Goal: Transaction & Acquisition: Obtain resource

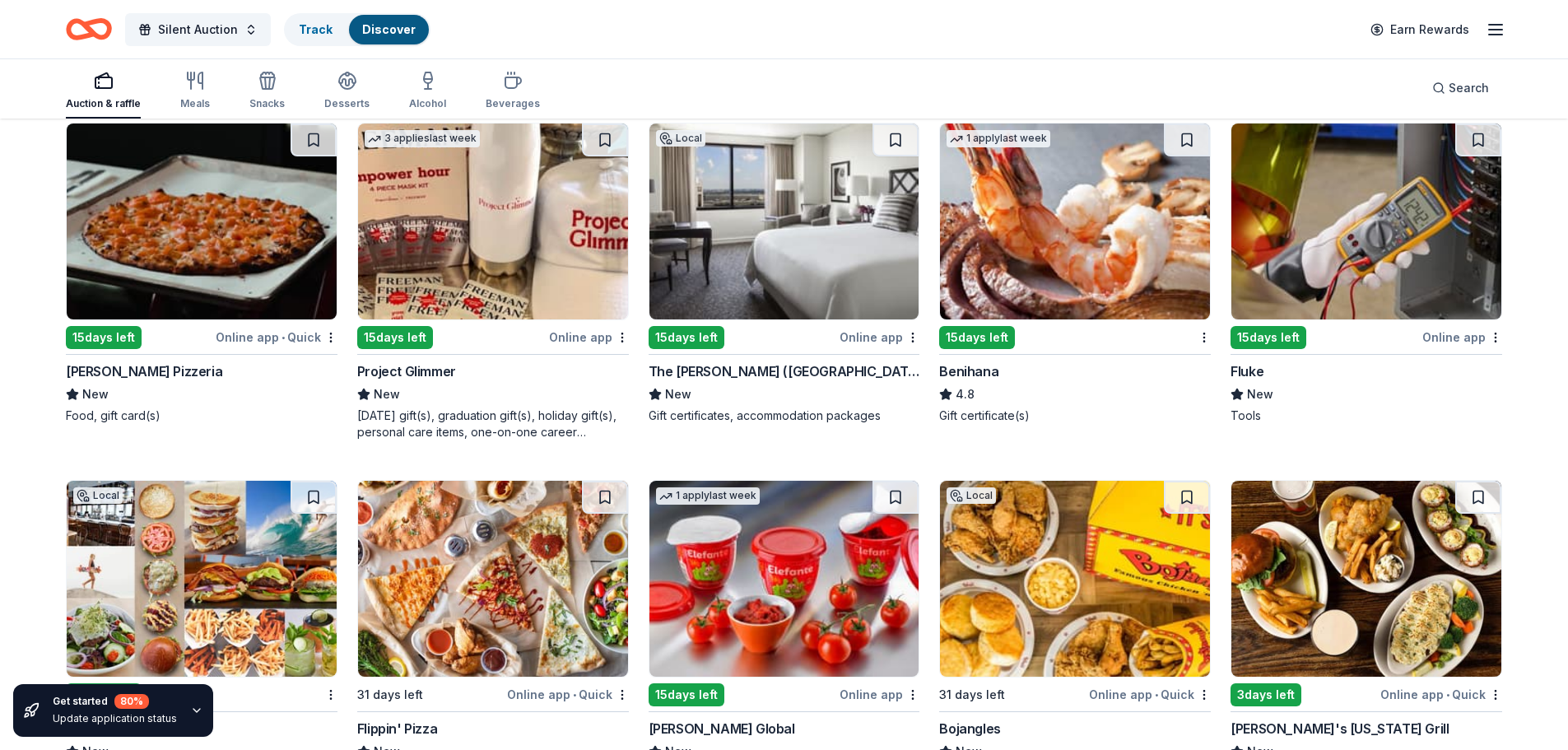
scroll to position [7860, 0]
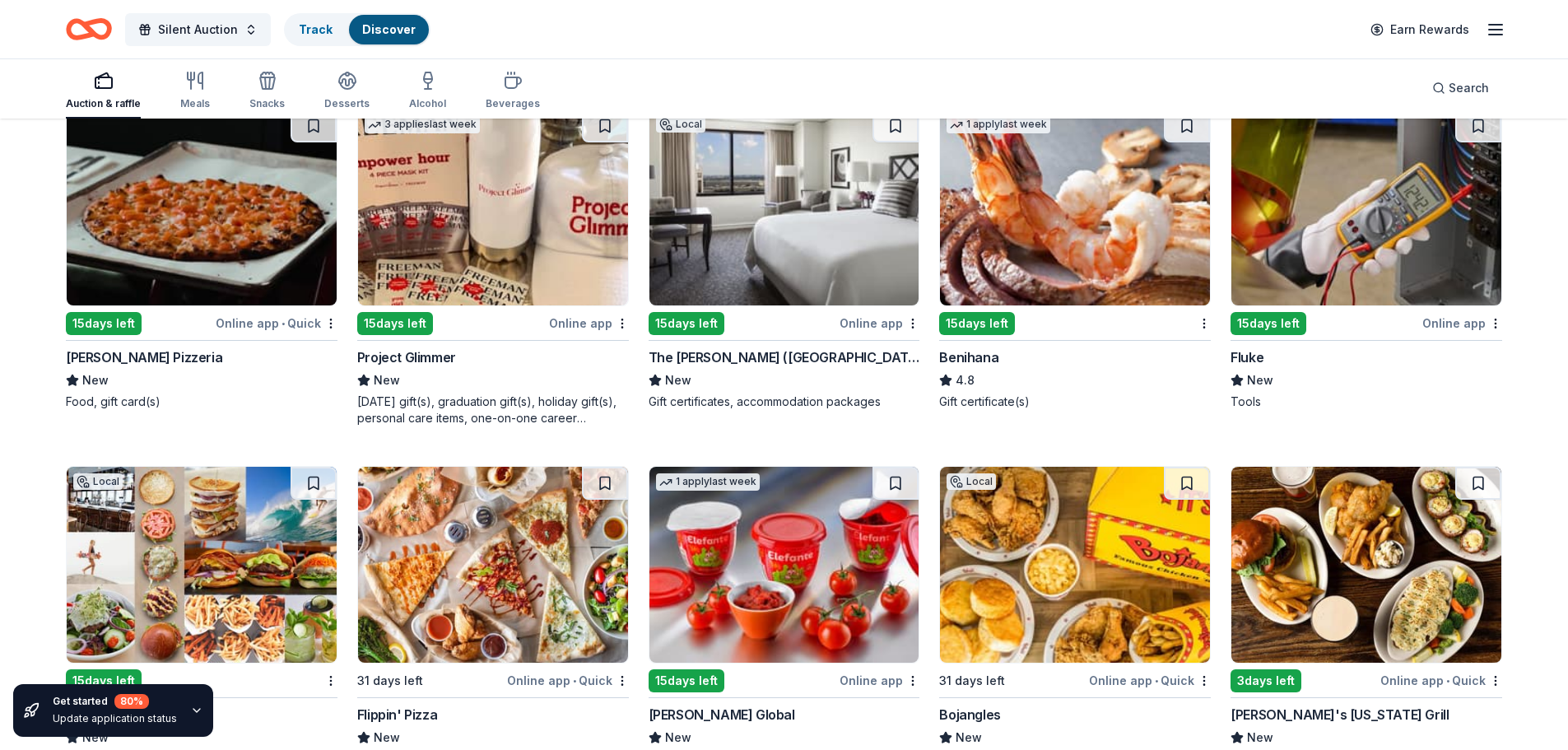
click at [759, 303] on img at bounding box center [784, 207] width 270 height 196
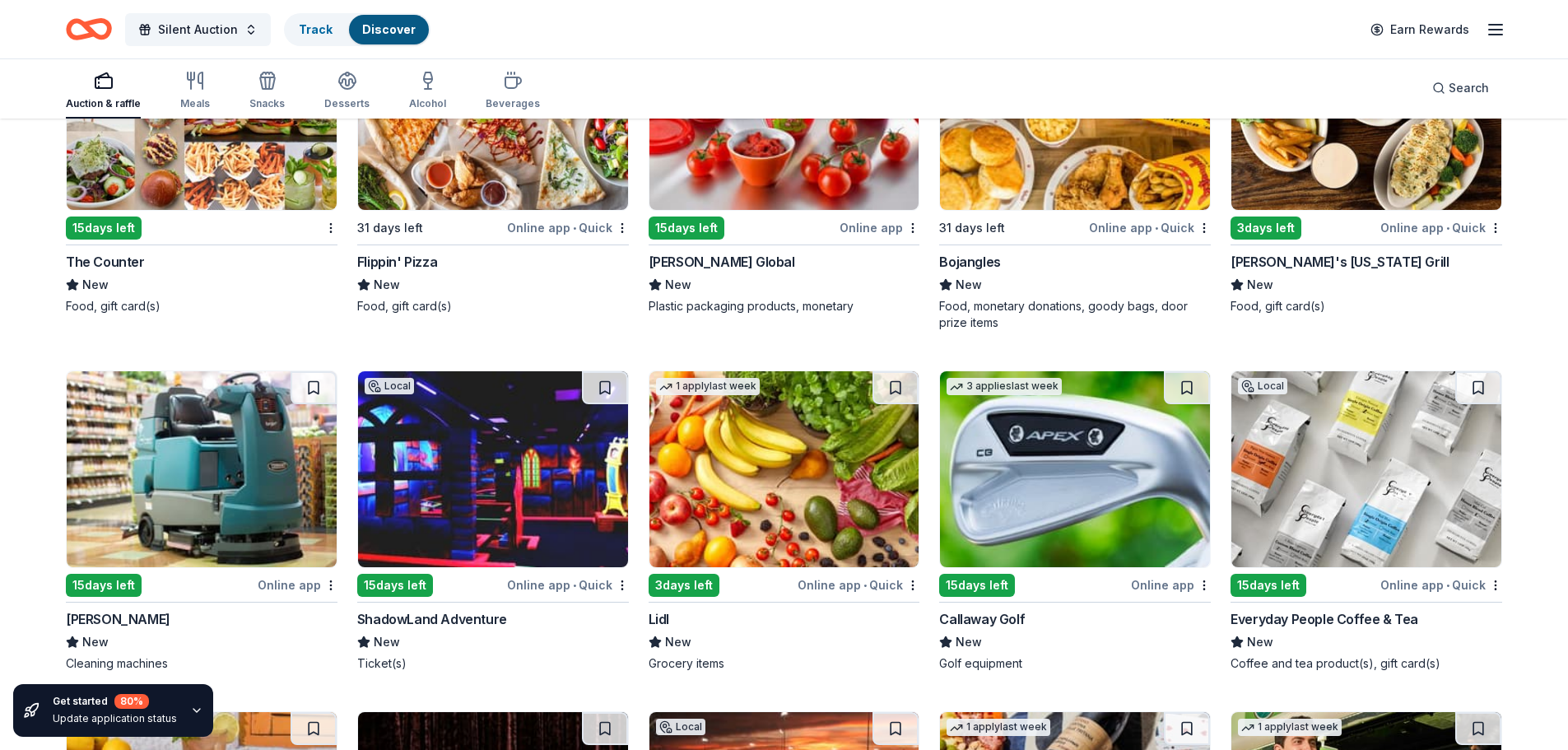
scroll to position [8300, 0]
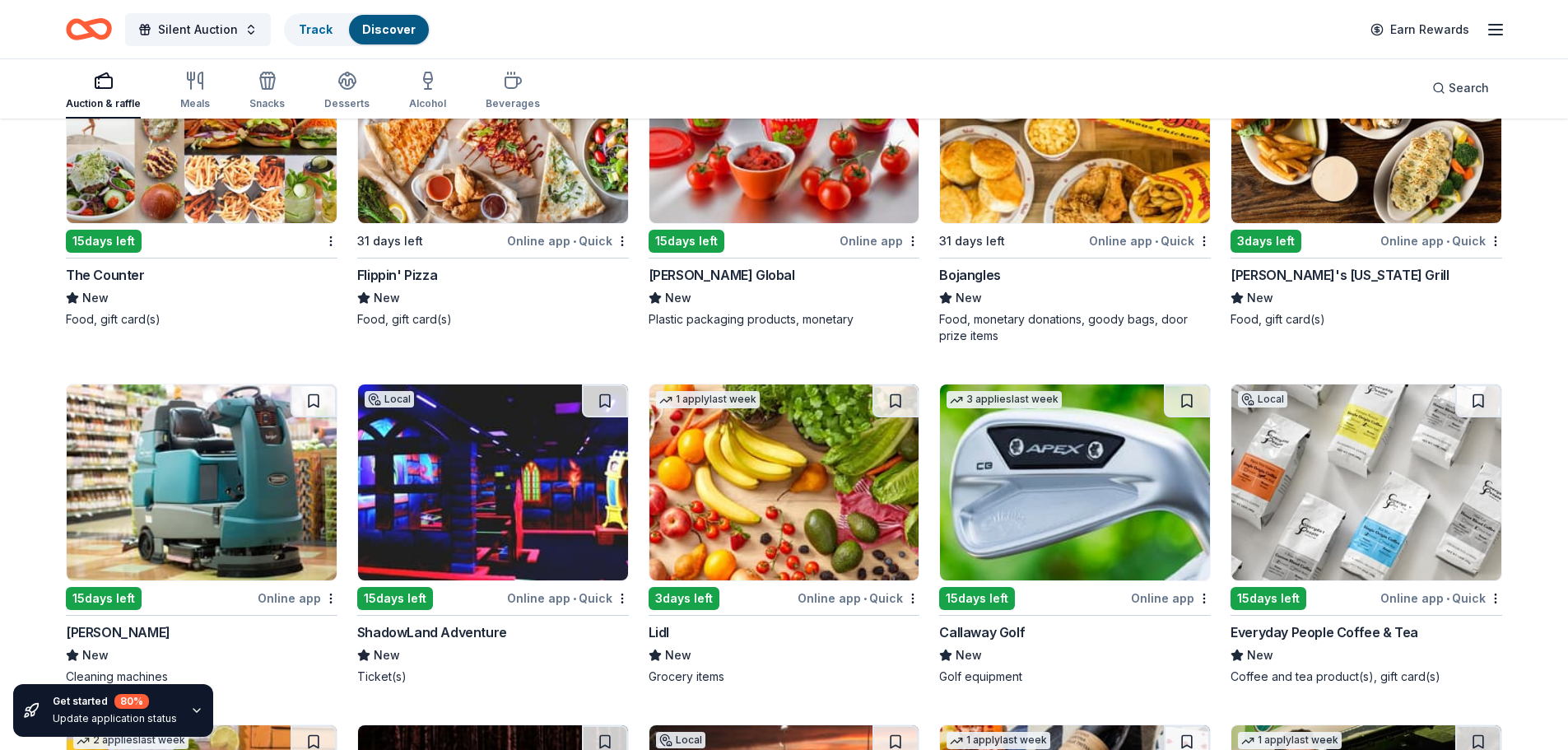
click at [176, 184] on img at bounding box center [202, 126] width 270 height 196
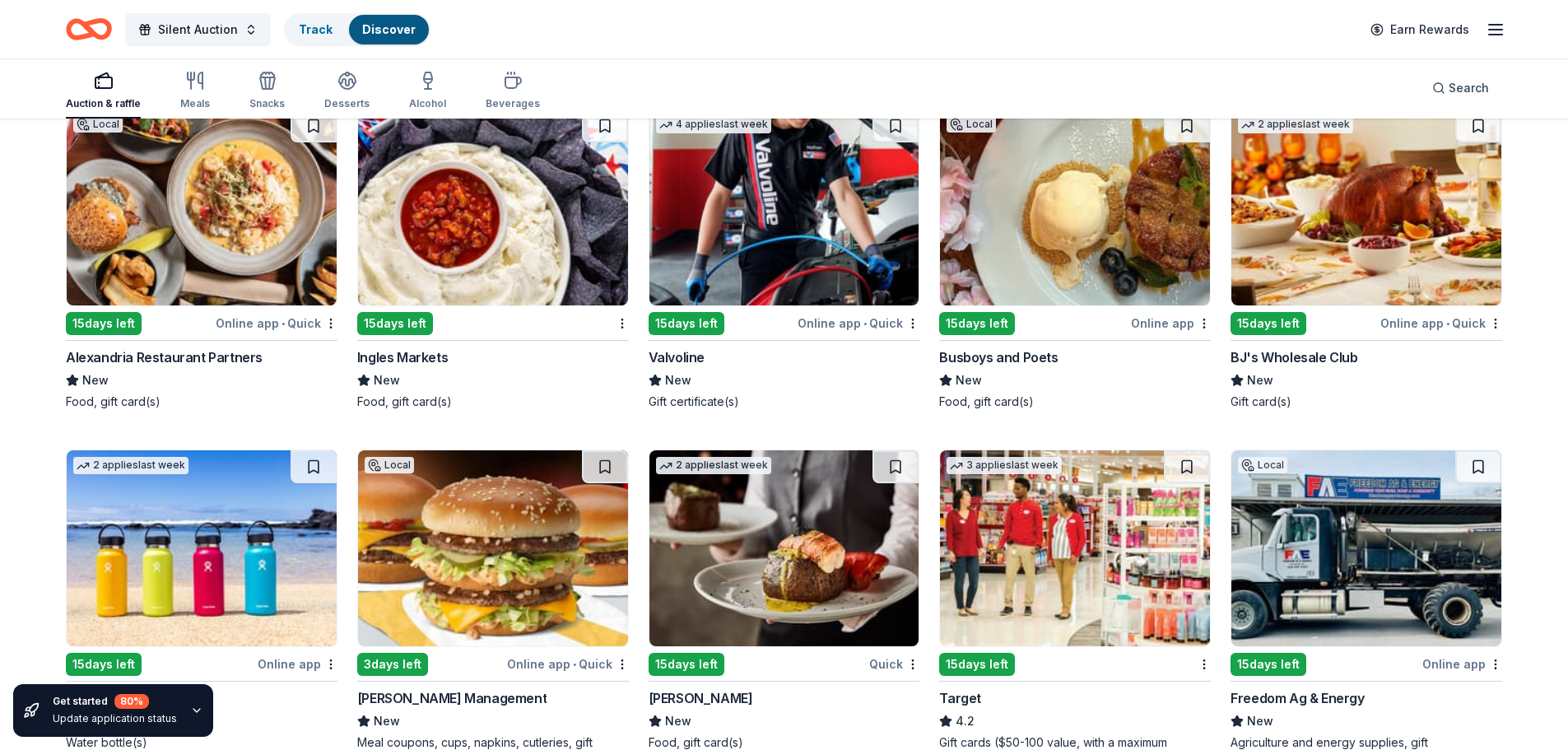
scroll to position [9423, 0]
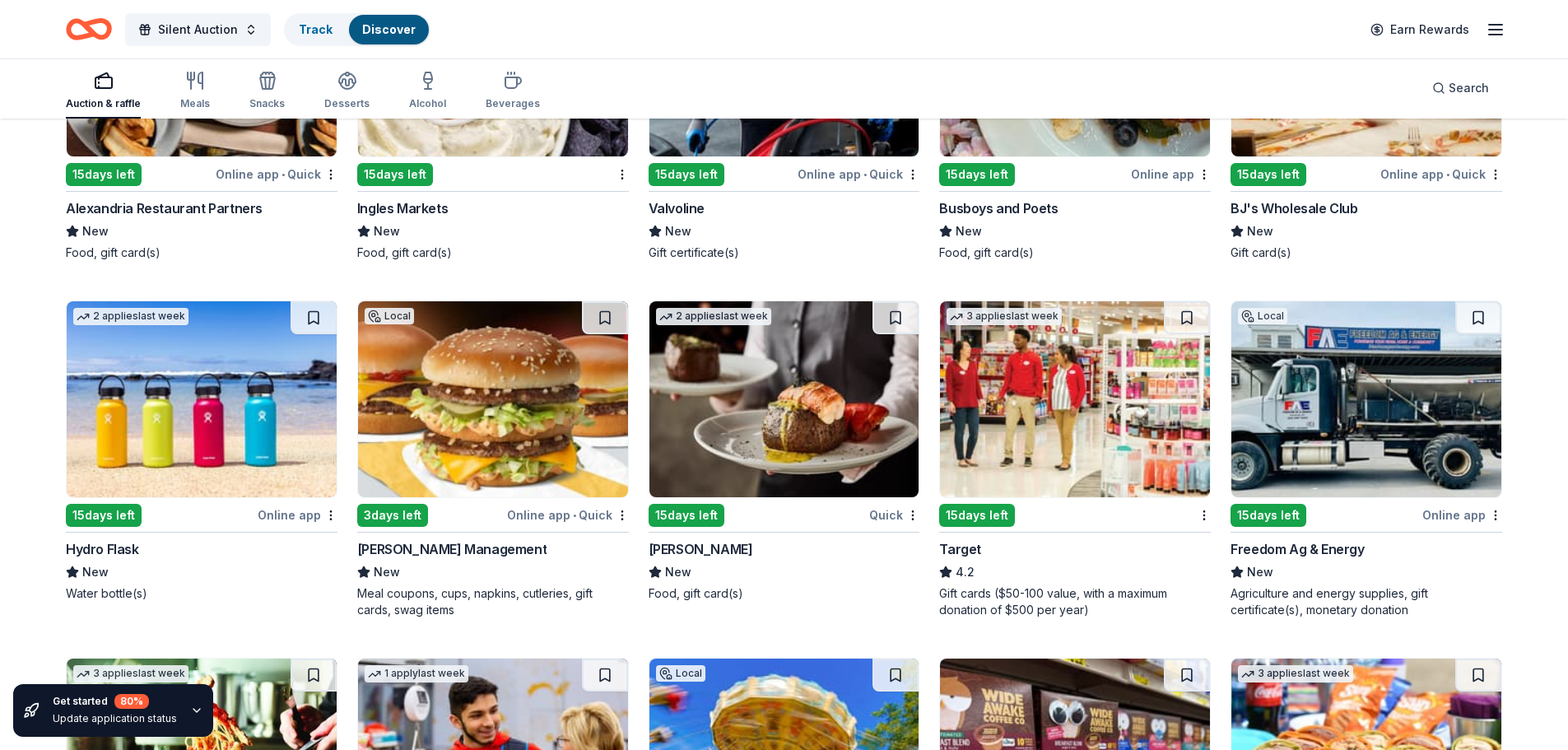
click at [1008, 458] on img at bounding box center [1075, 400] width 270 height 196
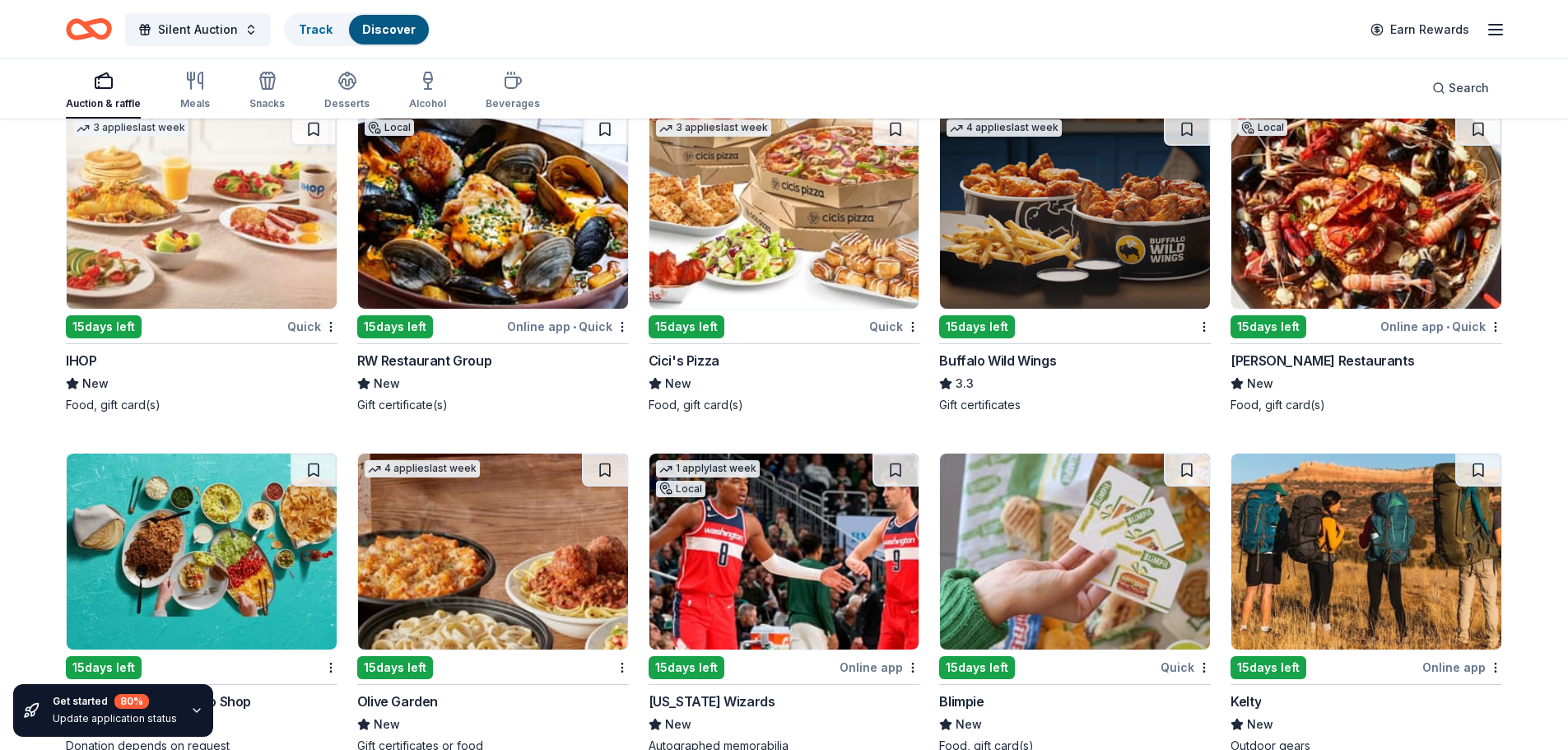
scroll to position [10787, 0]
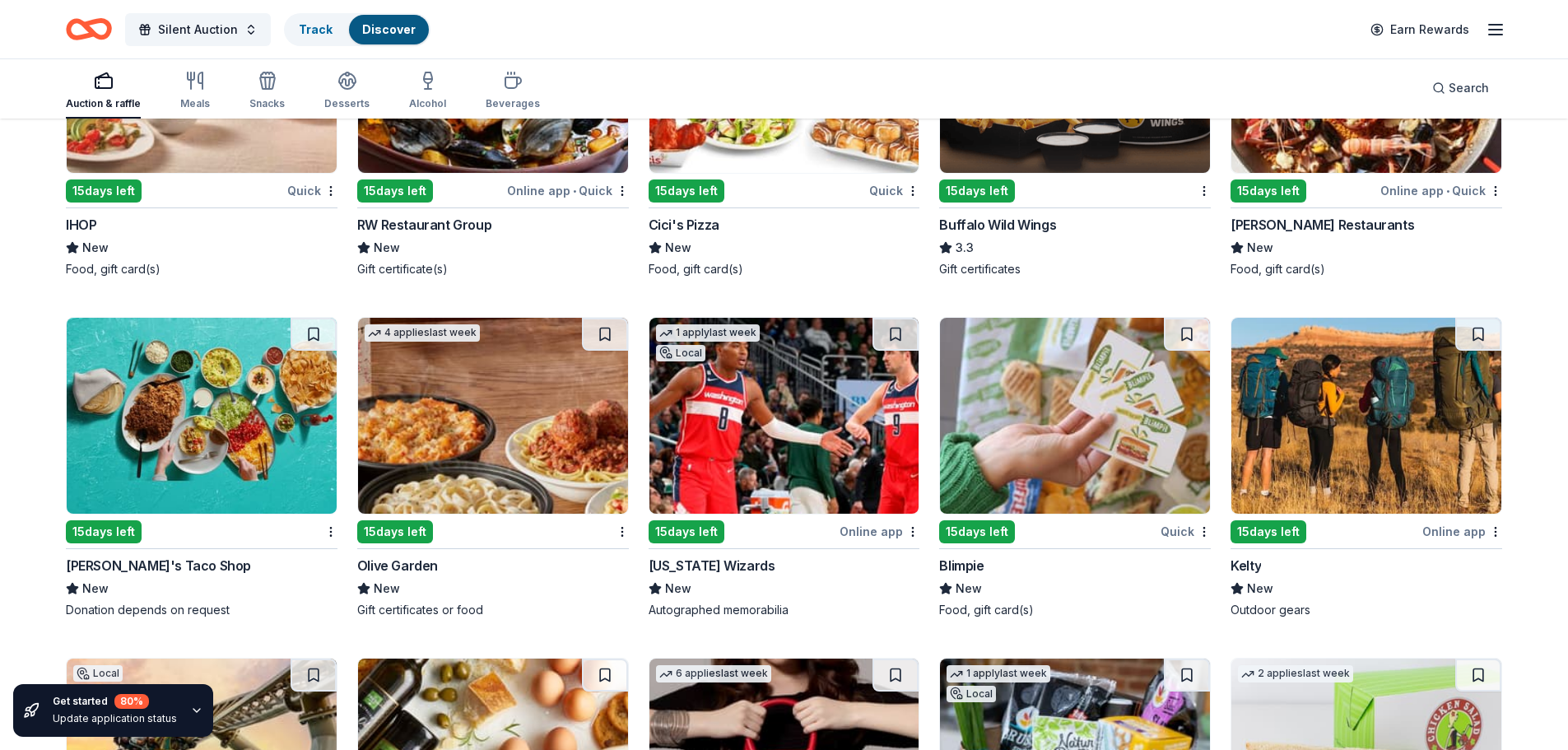
click at [1138, 136] on img at bounding box center [1075, 75] width 270 height 196
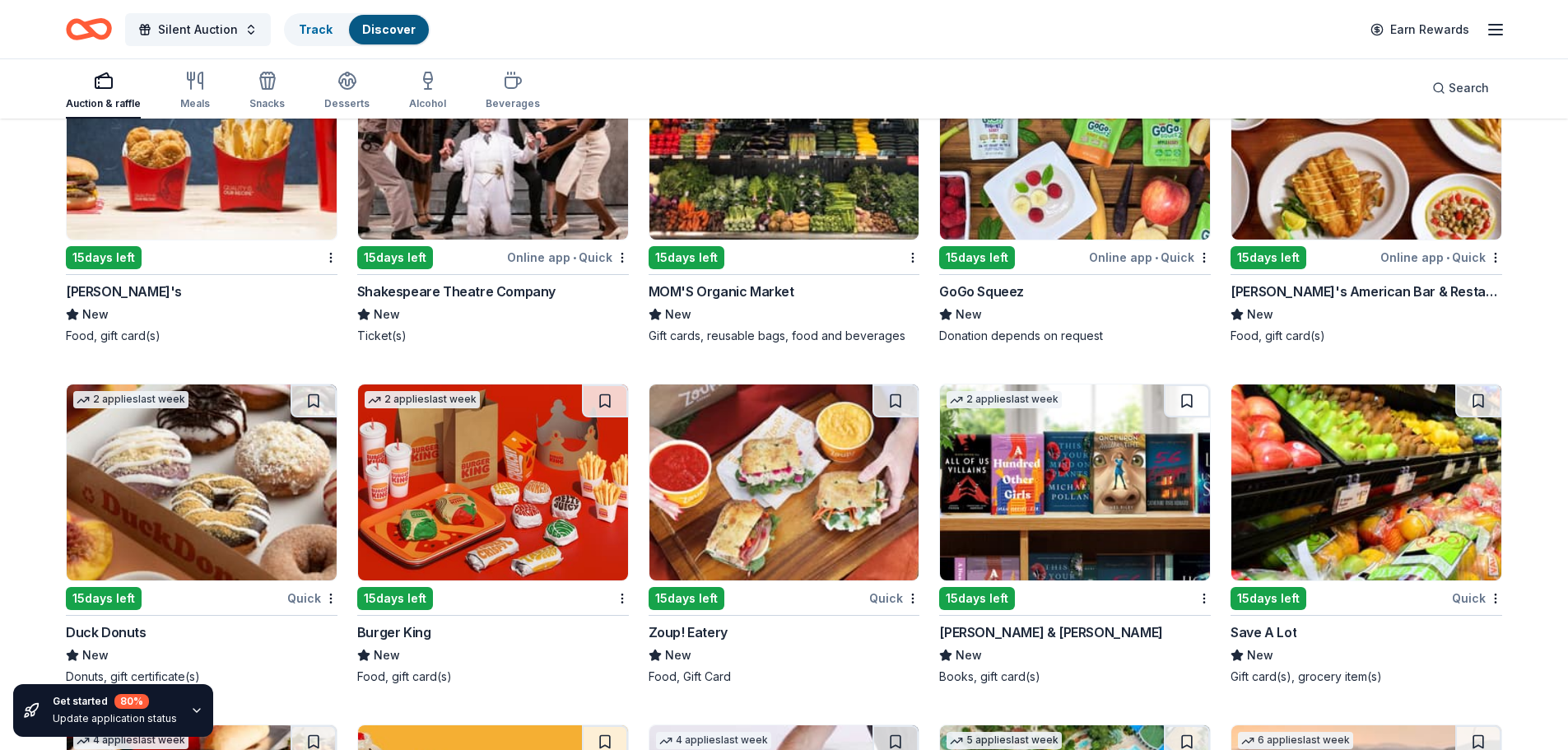
scroll to position [11486, 0]
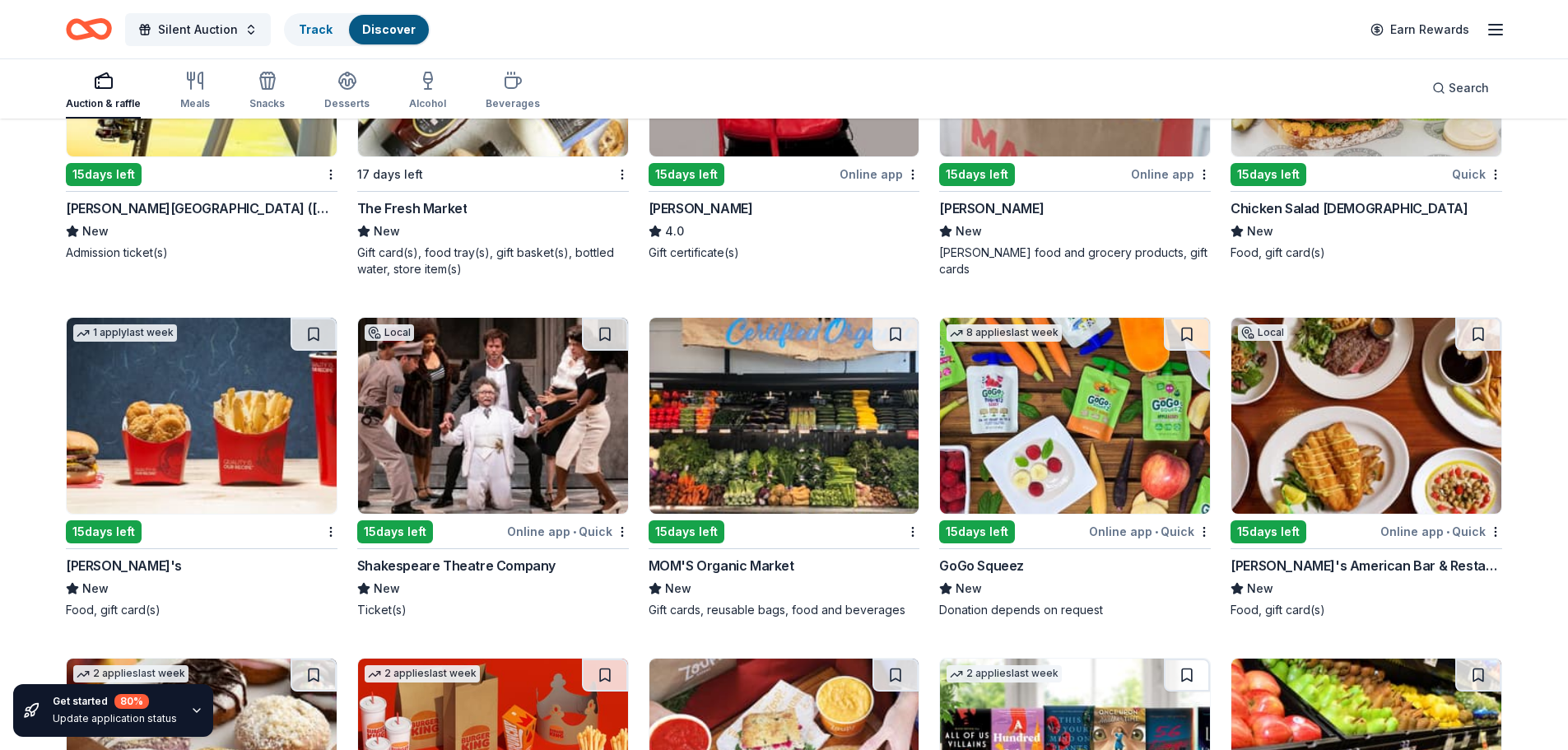
click at [477, 383] on img at bounding box center [493, 416] width 270 height 196
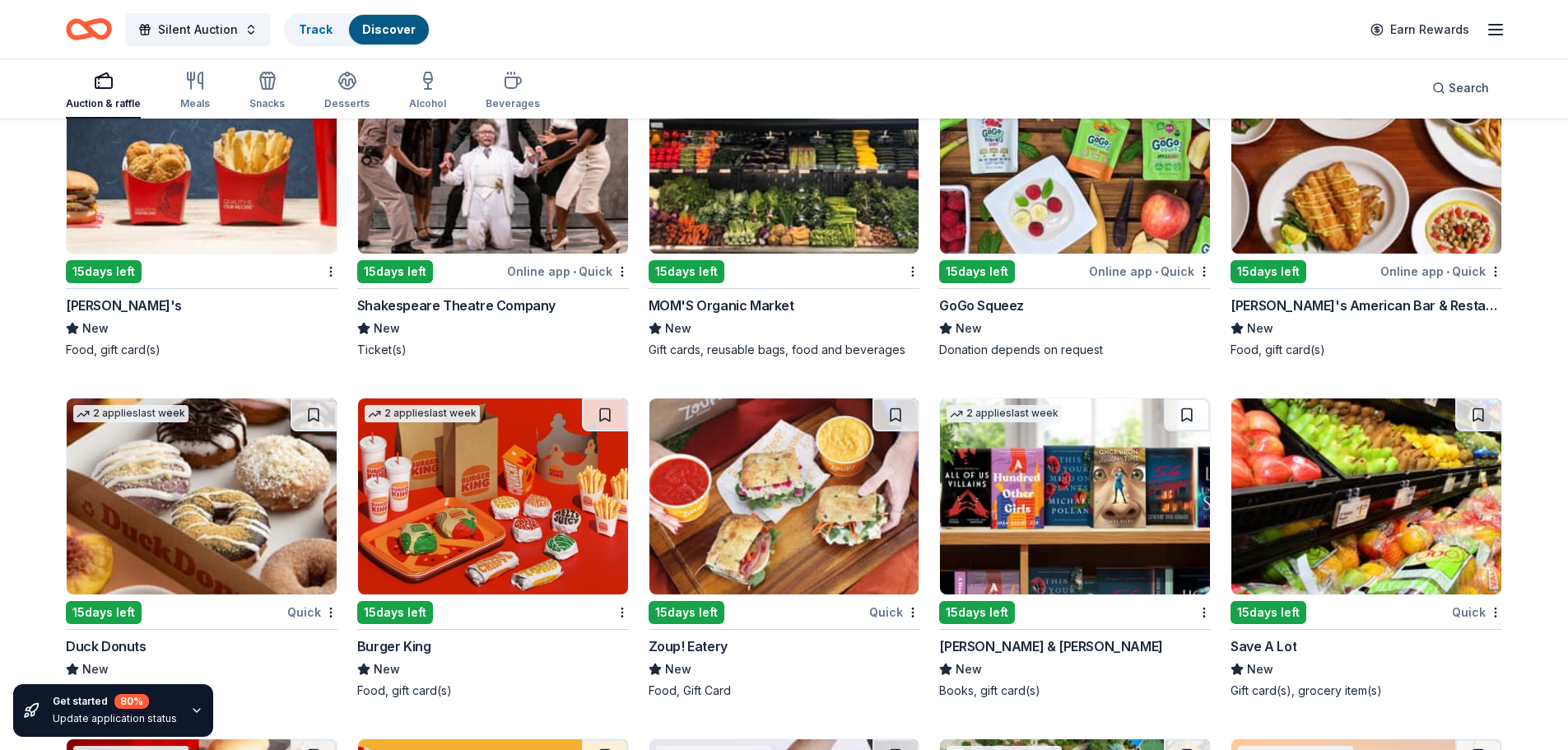
scroll to position [11760, 0]
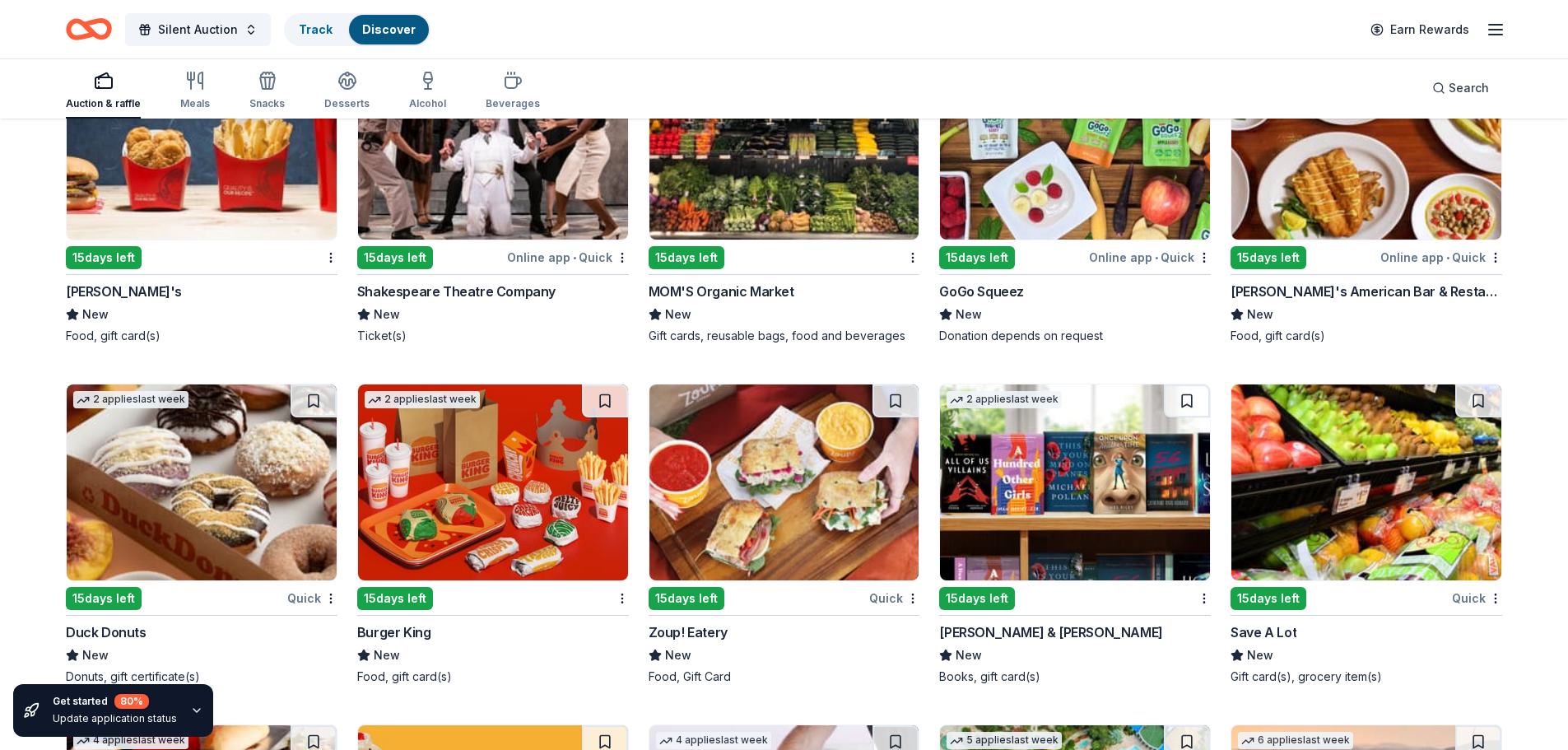
click at [820, 193] on img at bounding box center [784, 142] width 270 height 196
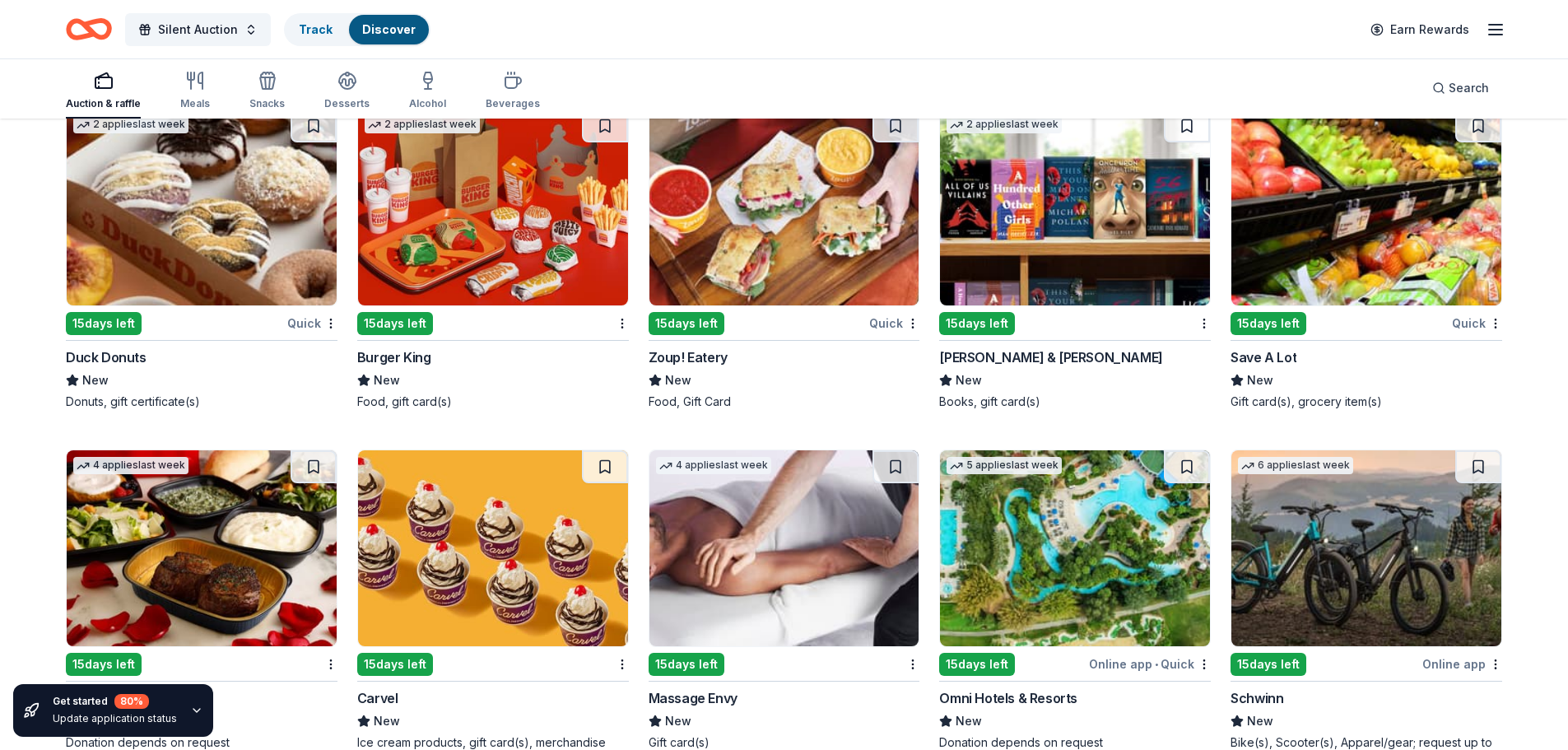
click at [802, 226] on img at bounding box center [784, 207] width 270 height 196
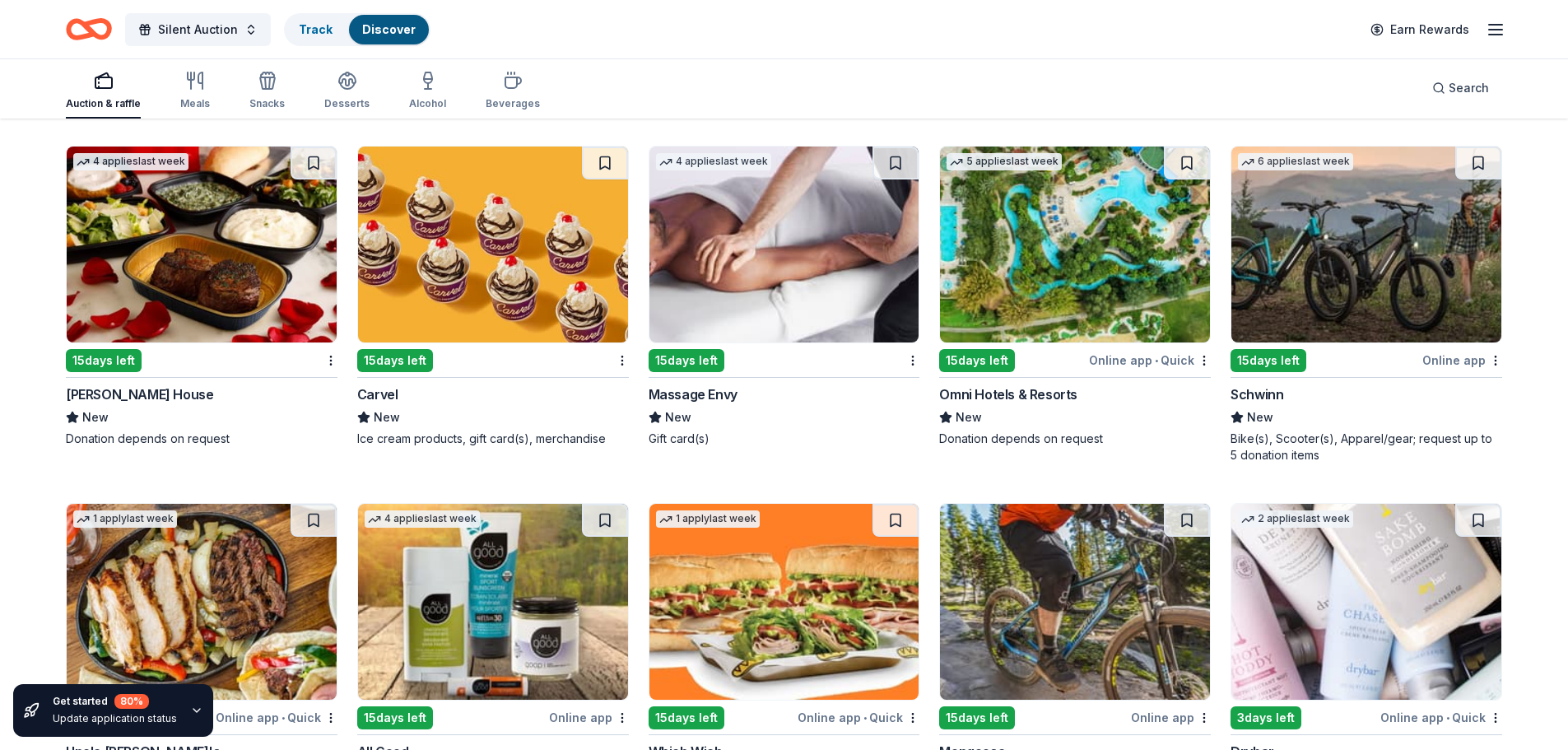
scroll to position [12183, 0]
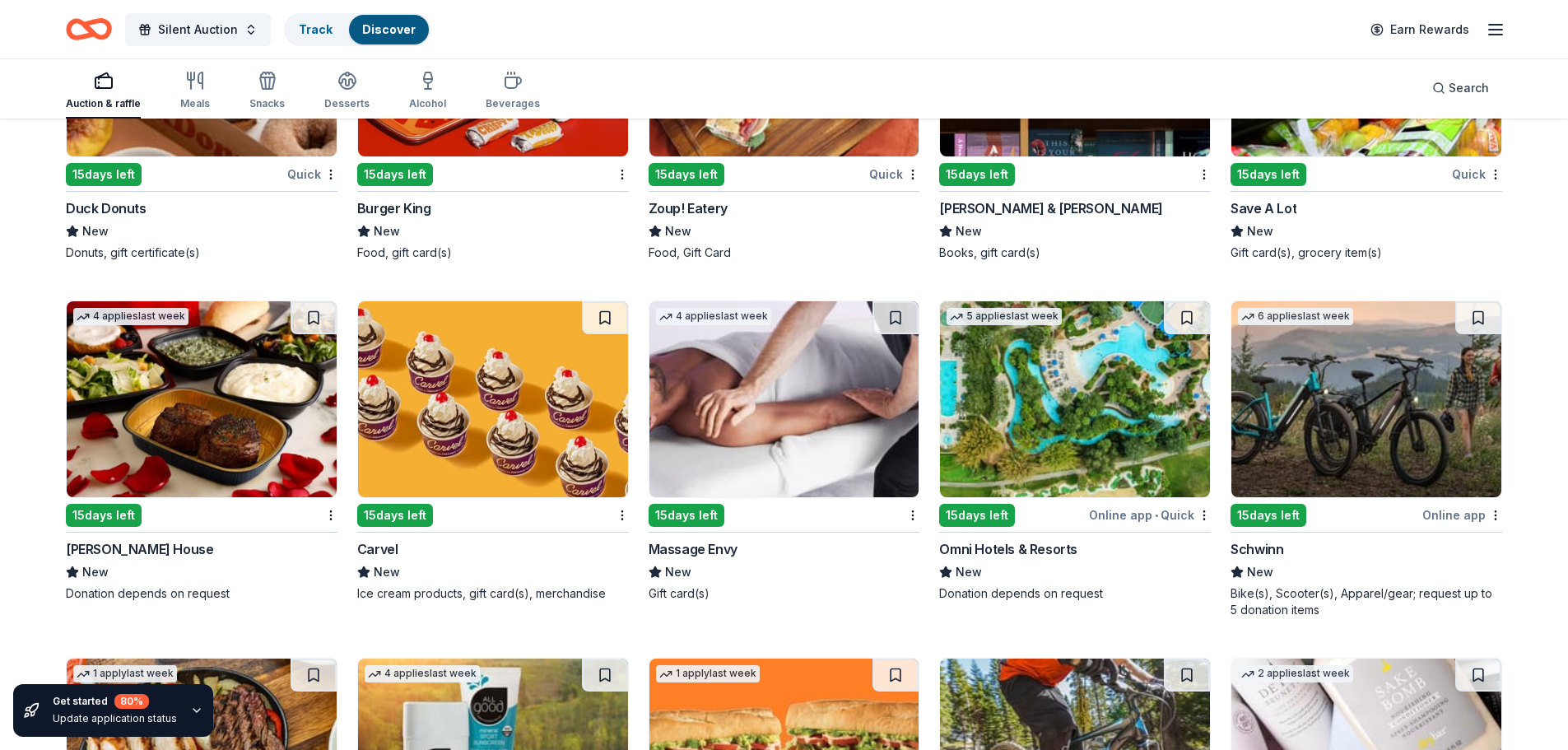
click at [153, 319] on div "4 applies last week" at bounding box center [131, 316] width 115 height 17
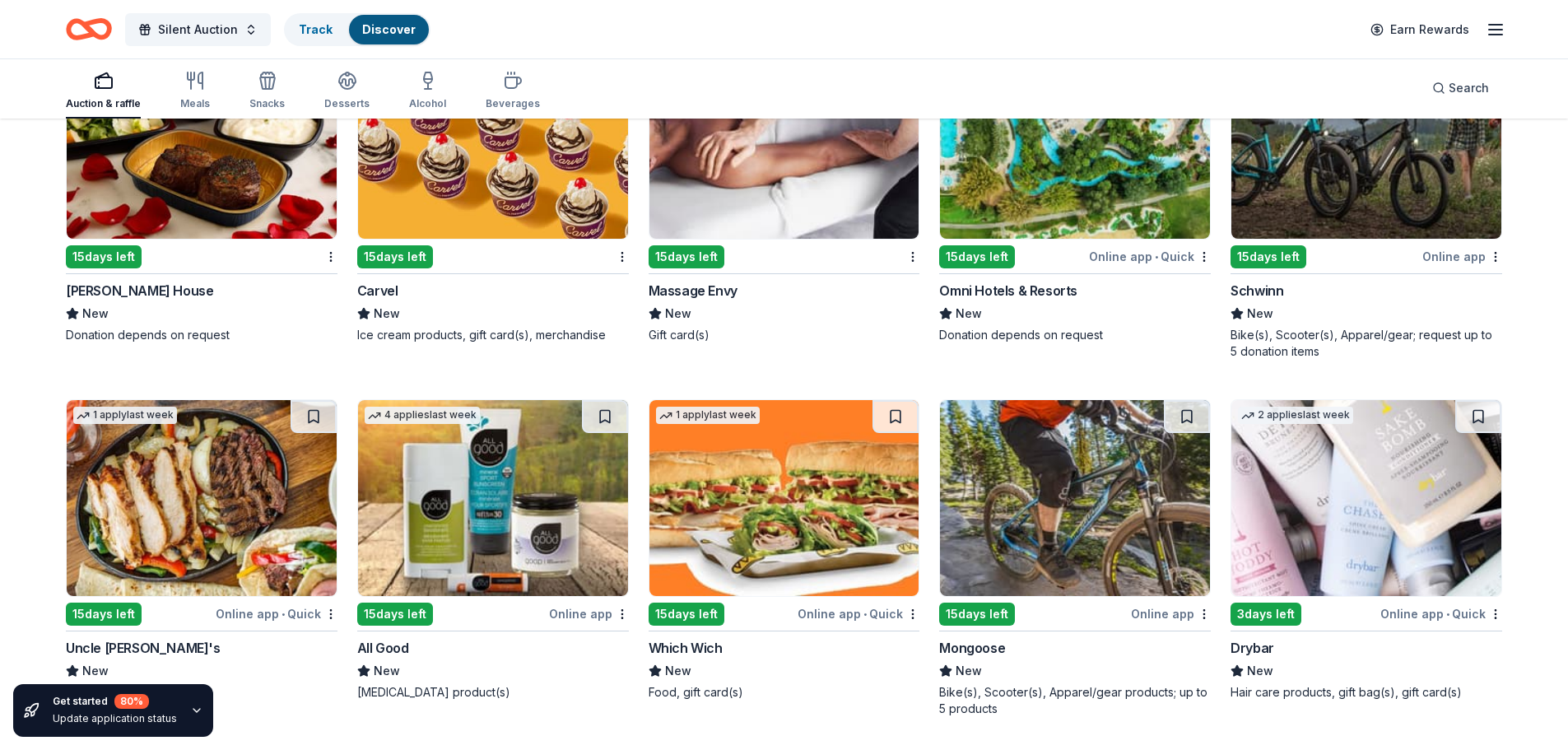
scroll to position [12458, 0]
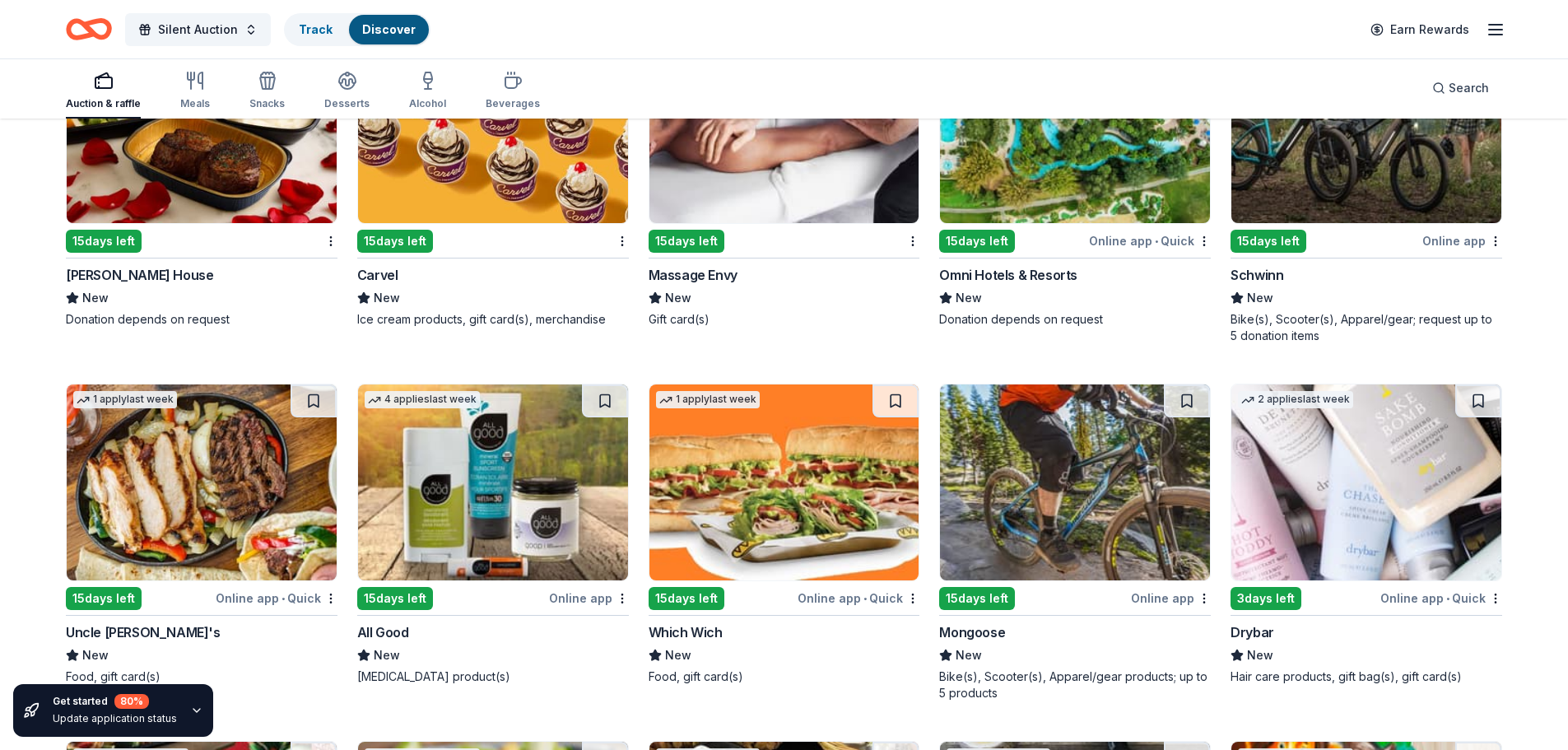
click at [820, 222] on img at bounding box center [784, 126] width 270 height 196
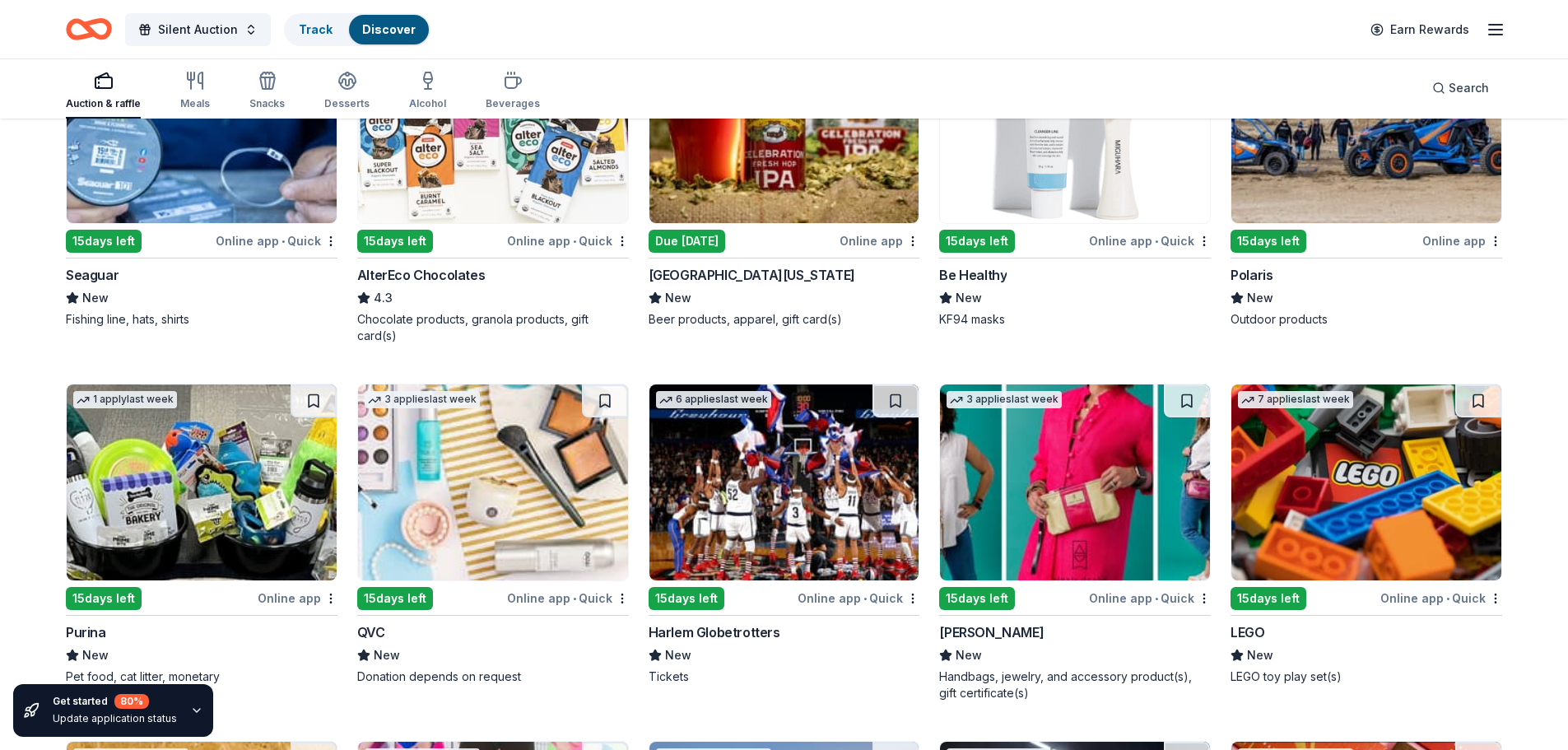
scroll to position [14146, 0]
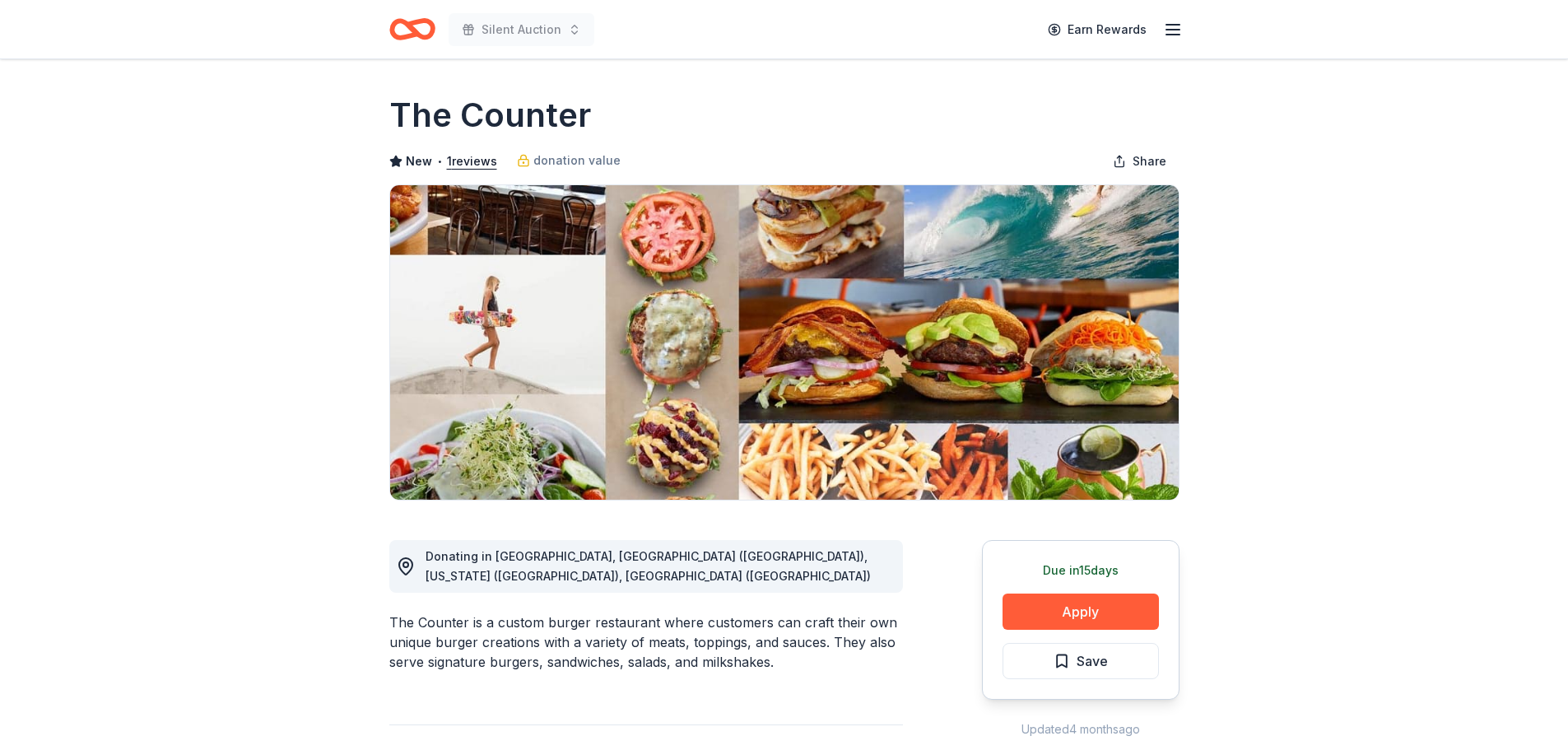
scroll to position [274, 0]
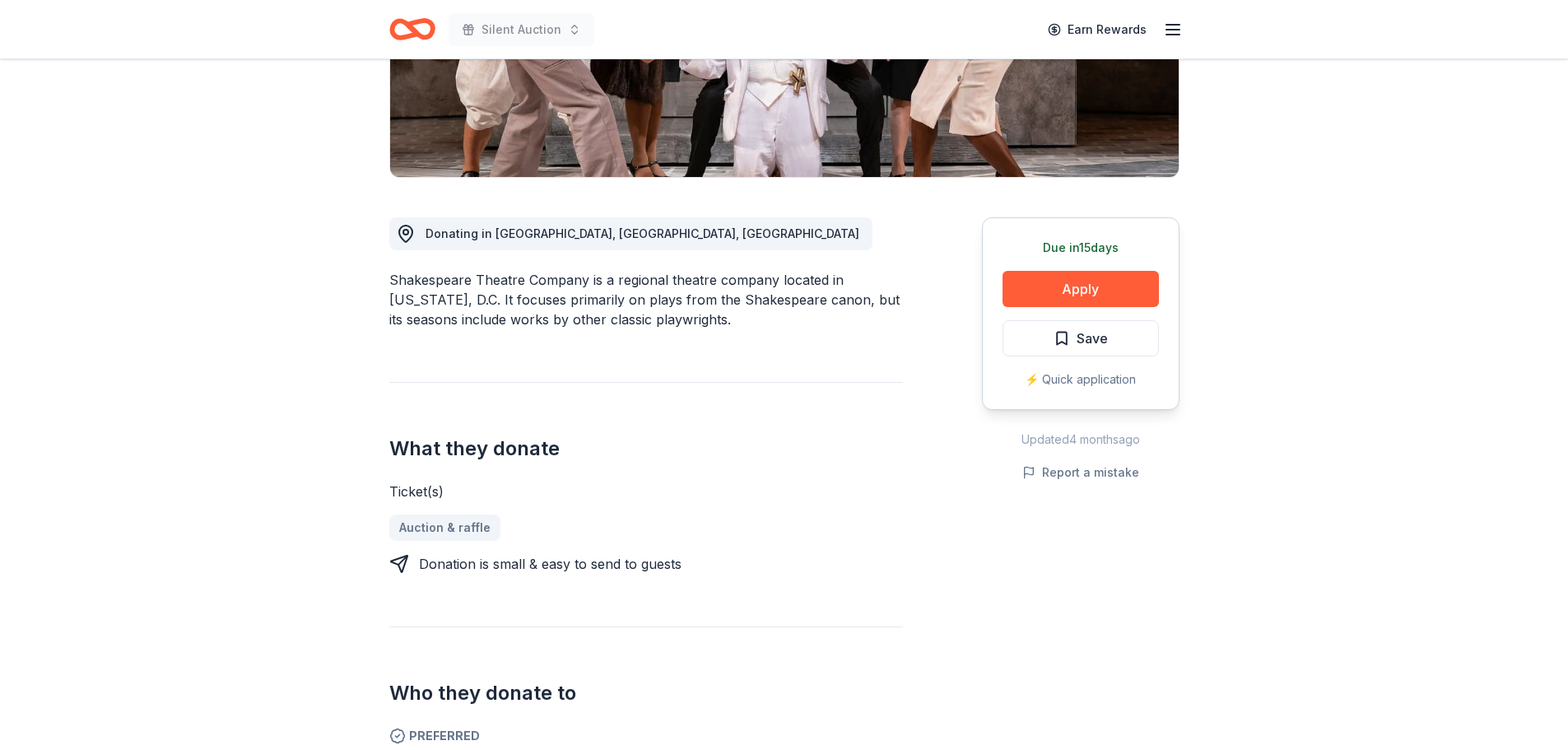
scroll to position [549, 0]
